Goal: Information Seeking & Learning: Learn about a topic

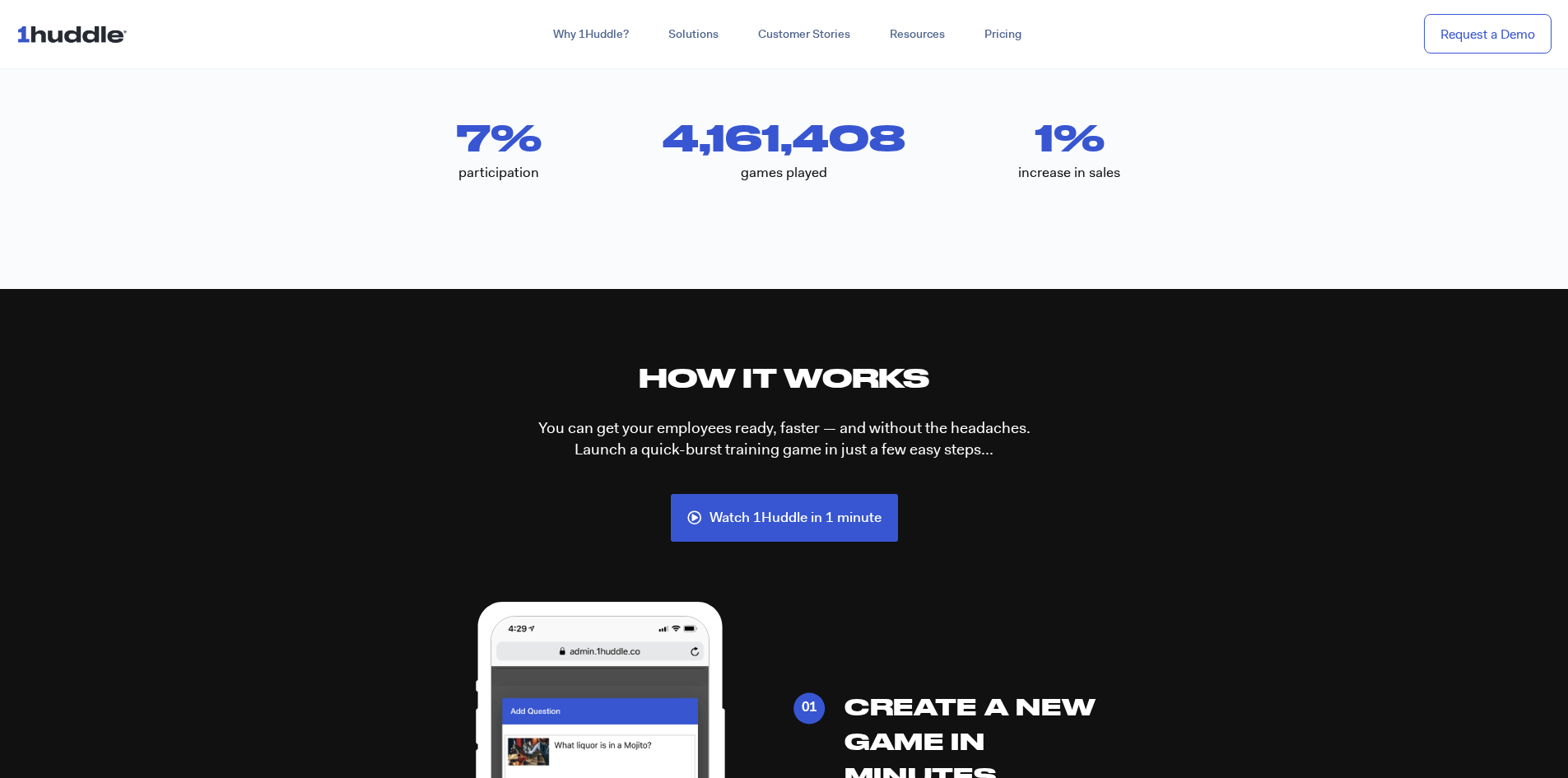
scroll to position [3869, 0]
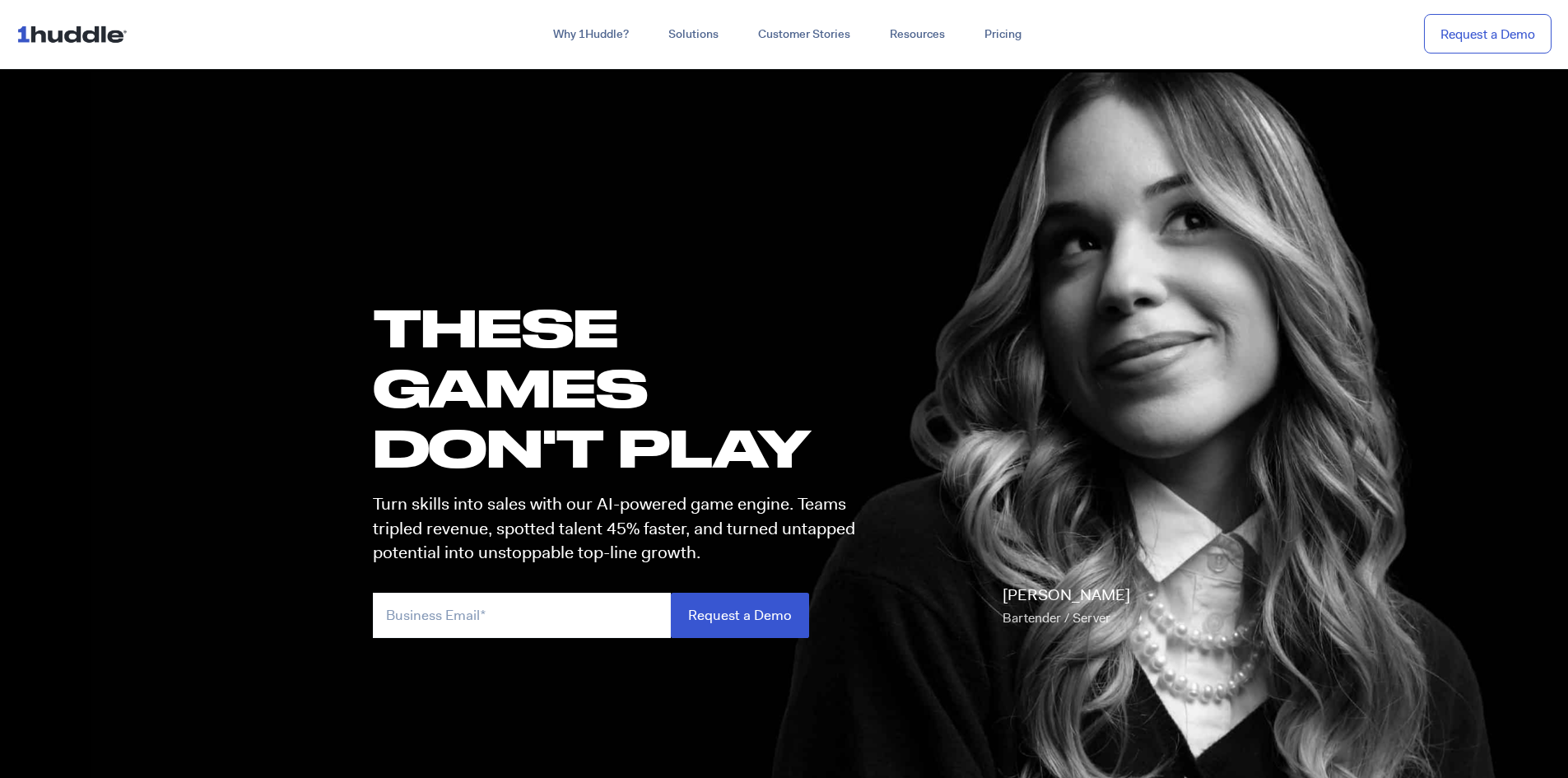
click at [103, 33] on img at bounding box center [75, 33] width 118 height 31
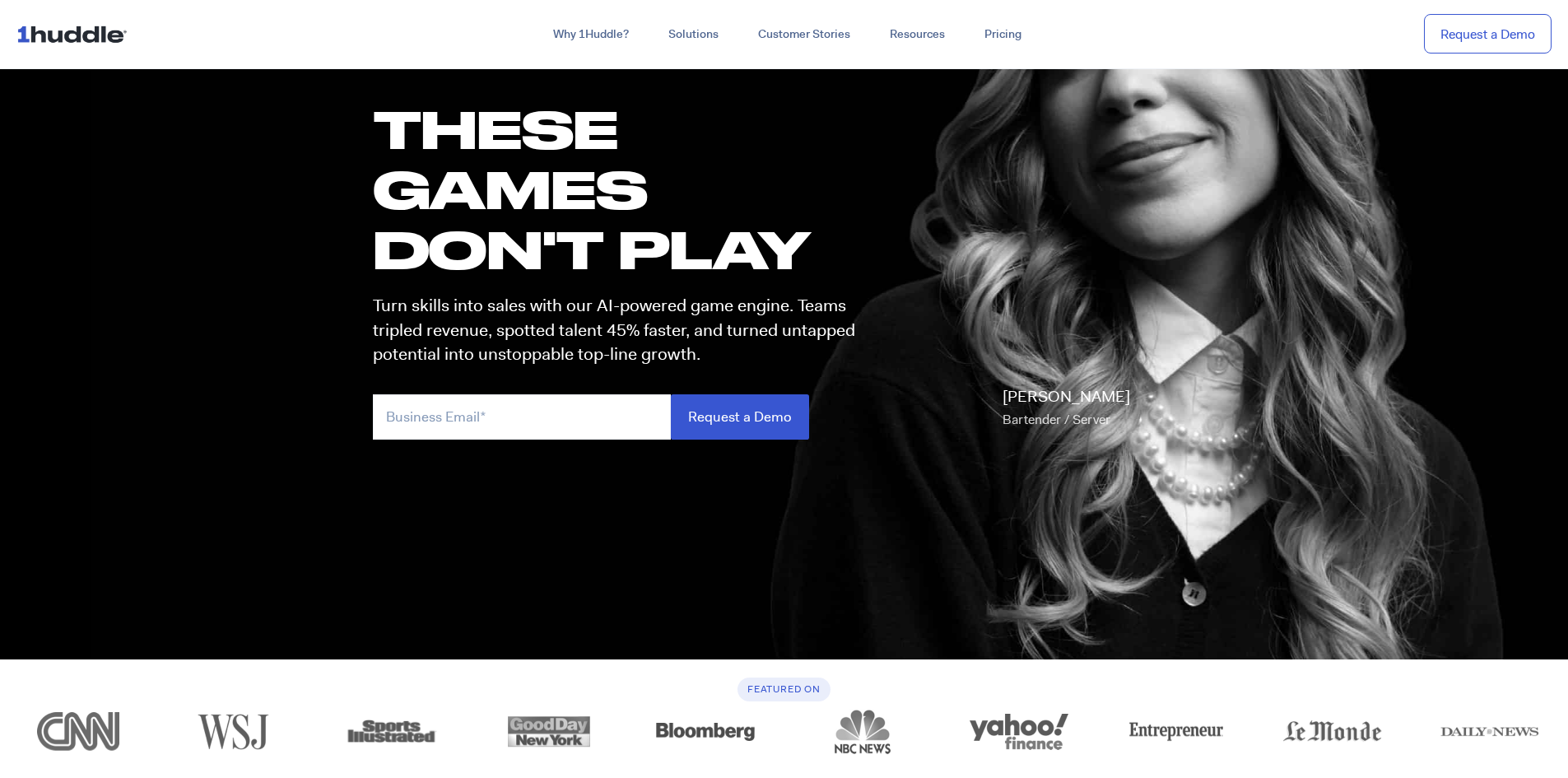
scroll to position [412, 0]
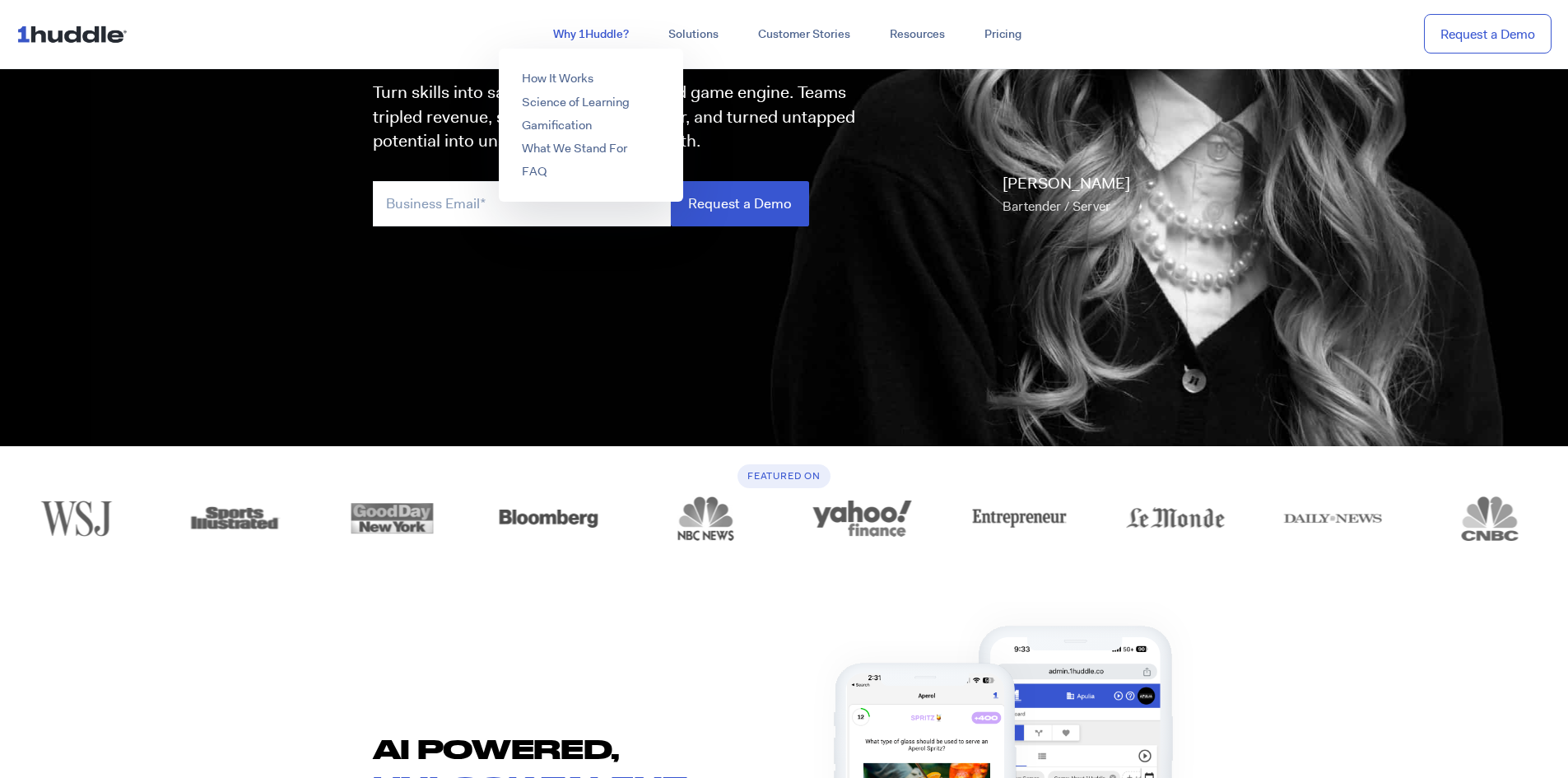
click at [601, 33] on link "Why 1Huddle?" at bounding box center [591, 34] width 115 height 29
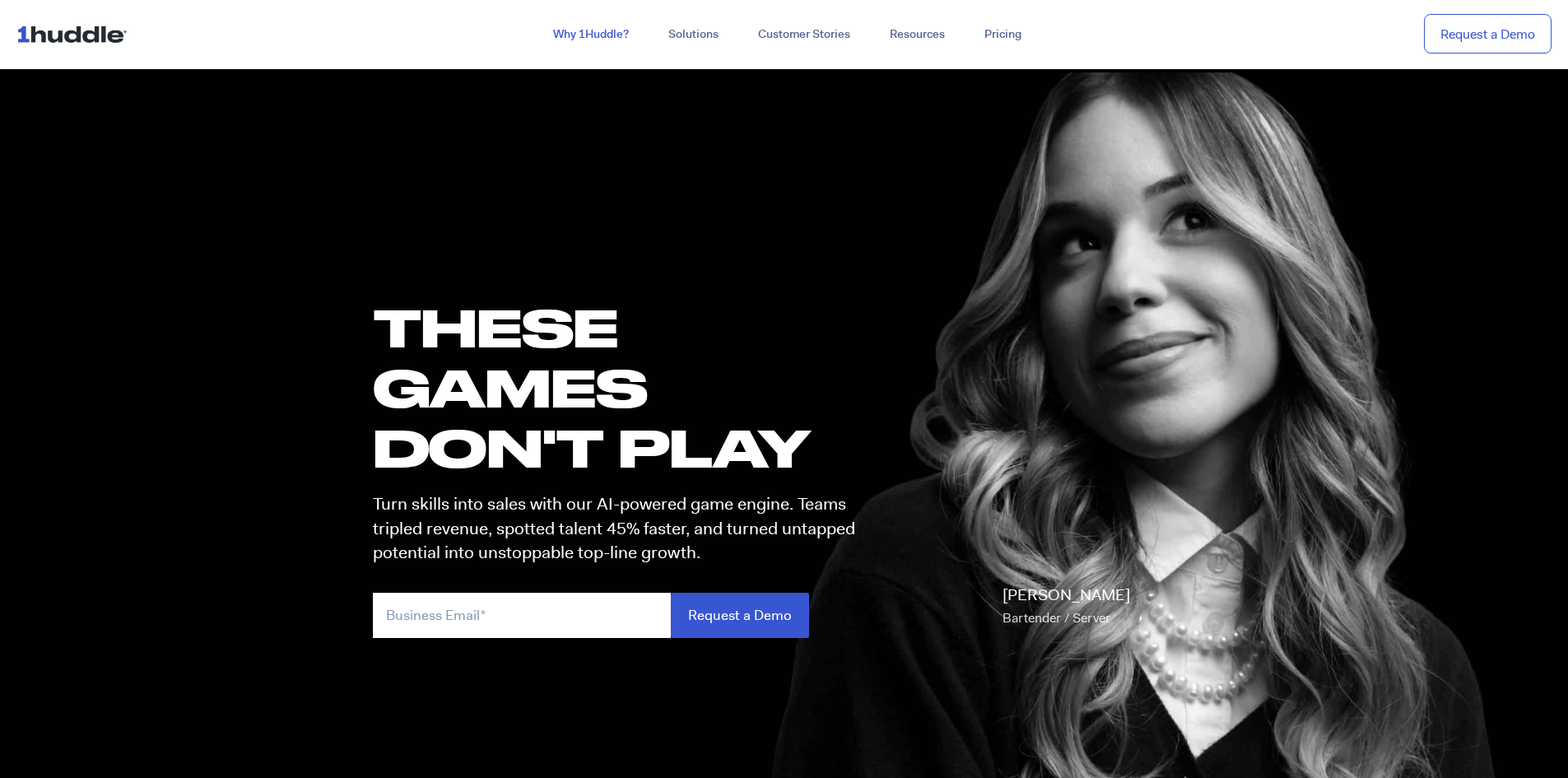
scroll to position [412, 0]
